Goal: Transaction & Acquisition: Purchase product/service

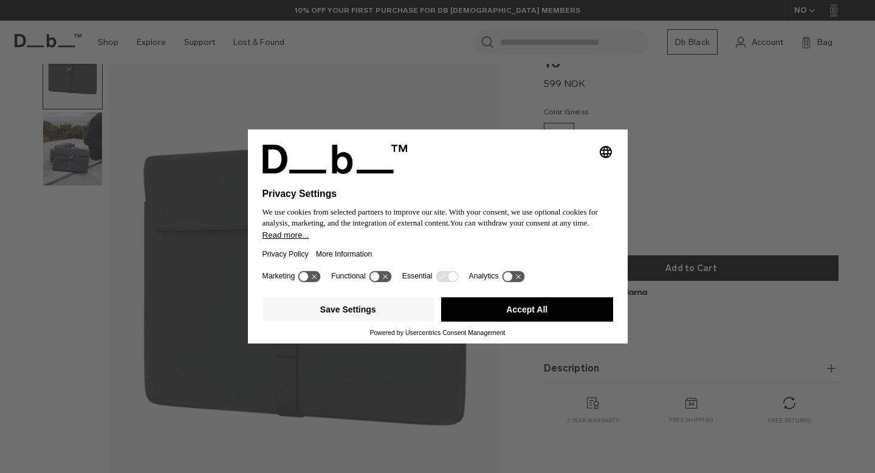
click at [660, 196] on div "Selecting an option will immediately change the language Privacy Settings We us…" at bounding box center [437, 236] width 875 height 473
click at [534, 315] on button "Accept All" at bounding box center [527, 309] width 172 height 24
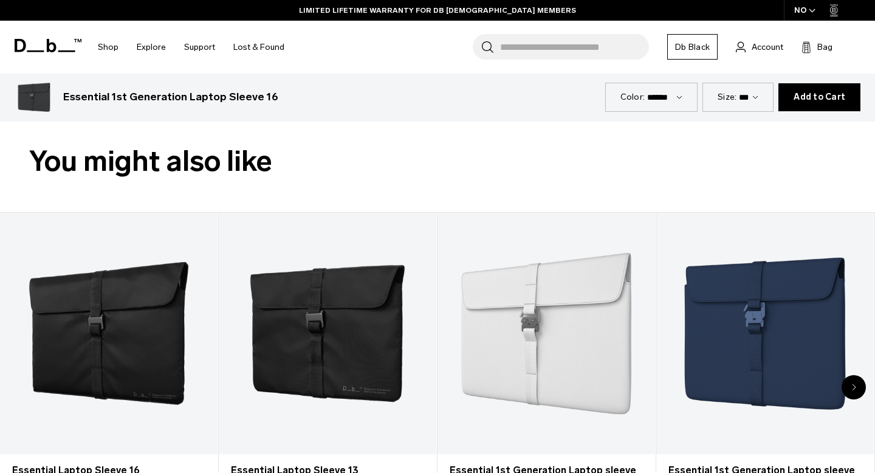
scroll to position [530, 0]
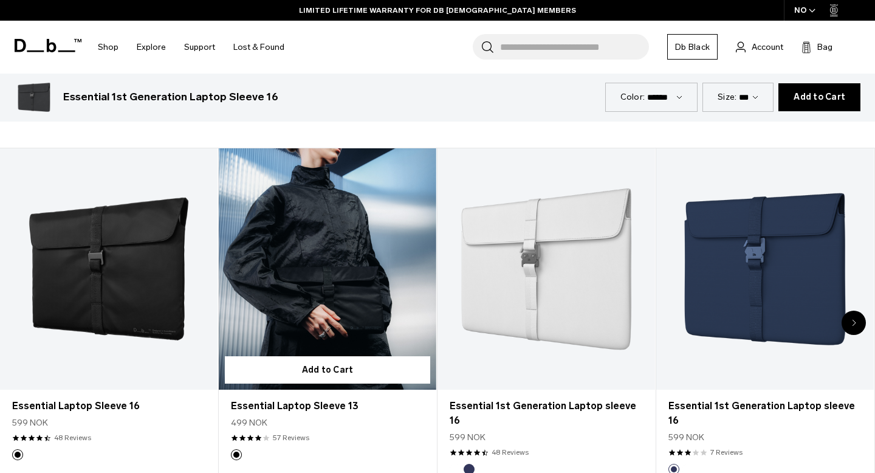
click at [362, 280] on link "Essential Laptop Sleeve 13" at bounding box center [327, 269] width 217 height 242
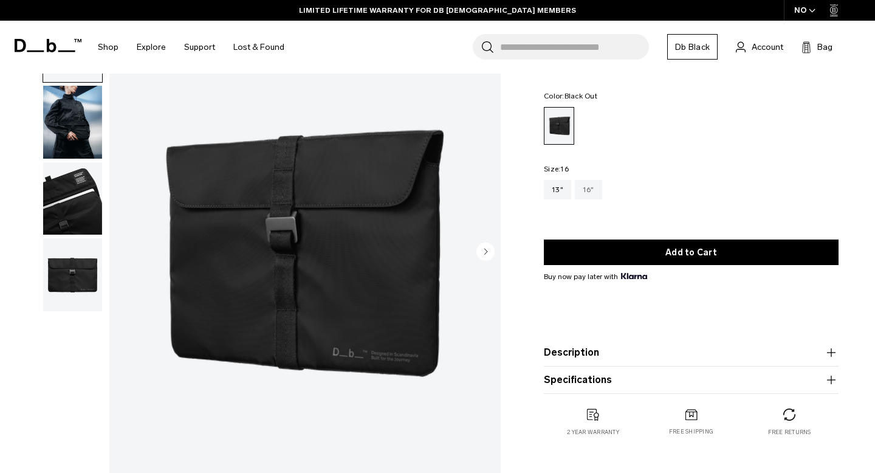
click at [582, 197] on div "16"" at bounding box center [588, 189] width 27 height 19
